Goal: Task Accomplishment & Management: Manage account settings

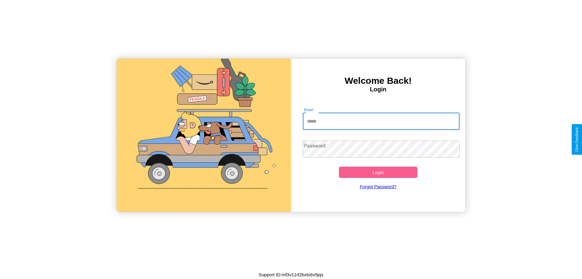
click at [381, 121] on input "Email" at bounding box center [381, 121] width 157 height 17
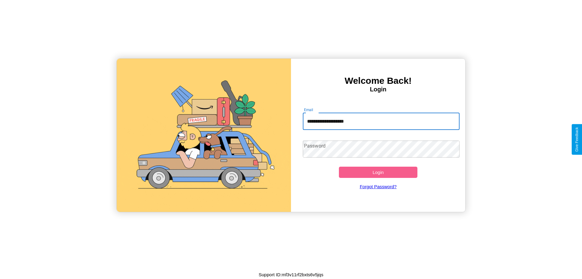
type input "**********"
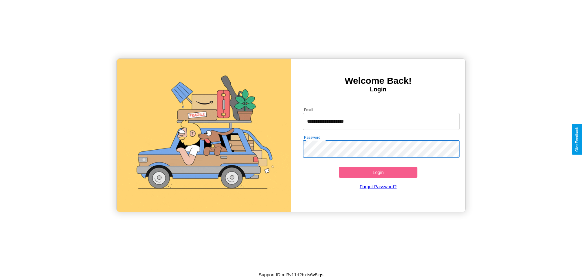
click at [378, 172] on button "Login" at bounding box center [378, 172] width 79 height 11
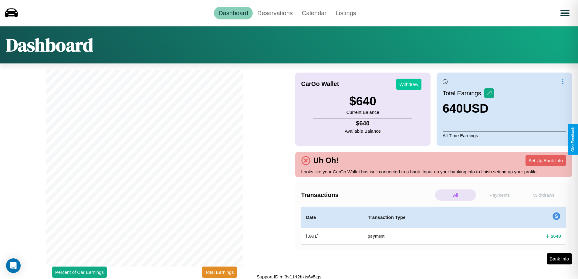
click at [409, 84] on button "Withdraw" at bounding box center [408, 84] width 25 height 11
